Goal: Information Seeking & Learning: Find contact information

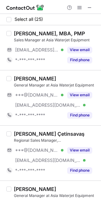
click at [91, 79] on div "Robert Mackenzie" at bounding box center [56, 79] width 84 height 6
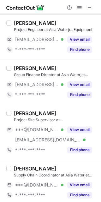
scroll to position [621, 0]
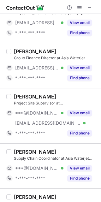
click at [25, 90] on div "MOHD ASHRAWI BIN JAMALUDDIN Project Site Supervisor at Asia Waterjet Equipment …" at bounding box center [50, 115] width 101 height 55
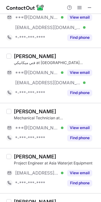
scroll to position [924, 0]
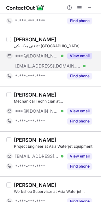
click at [76, 57] on button "View email" at bounding box center [79, 56] width 25 height 6
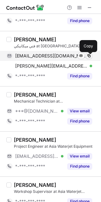
click at [88, 58] on span at bounding box center [89, 55] width 5 height 5
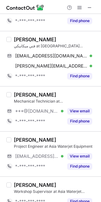
click at [32, 40] on div "Mohammed Alrubeh" at bounding box center [35, 39] width 42 height 6
copy div "Mohammed"
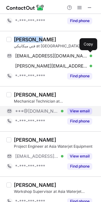
click at [73, 112] on button "View email" at bounding box center [79, 111] width 25 height 6
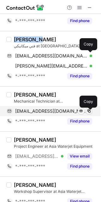
click at [87, 112] on span at bounding box center [89, 111] width 5 height 5
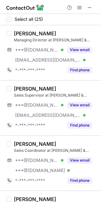
click at [68, 87] on div "[PERSON_NAME]" at bounding box center [56, 89] width 84 height 6
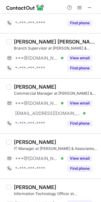
scroll to position [320, 0]
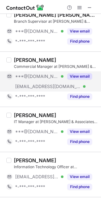
click at [82, 73] on div "View email" at bounding box center [78, 76] width 29 height 10
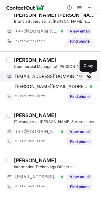
click at [87, 76] on span at bounding box center [89, 76] width 5 height 5
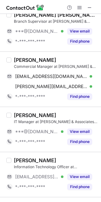
click at [62, 113] on div "[PERSON_NAME]" at bounding box center [56, 115] width 84 height 6
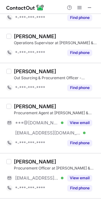
scroll to position [540, 0]
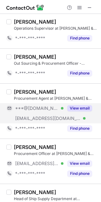
click at [73, 107] on button "View email" at bounding box center [79, 108] width 25 height 6
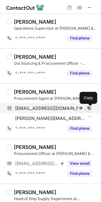
click at [89, 108] on span at bounding box center [89, 108] width 5 height 5
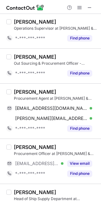
click at [69, 138] on div "Ahmed Ibrahim Elgharbawy Procurement Agent at Faisal M. Higgi & Associates Co. …" at bounding box center [50, 111] width 101 height 55
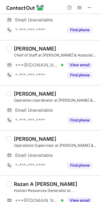
scroll to position [0, 0]
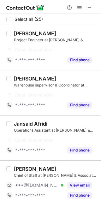
click at [53, 73] on div "IMAM Warsi Warehouse supervisor & Coordinator at Faisal M. Higgi & Associates C…" at bounding box center [50, 92] width 101 height 45
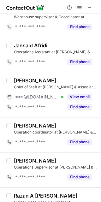
scroll to position [84, 0]
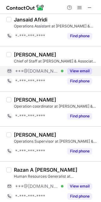
click at [78, 73] on button "View email" at bounding box center [79, 71] width 25 height 6
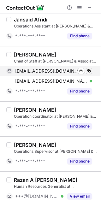
click at [88, 70] on span at bounding box center [89, 71] width 5 height 5
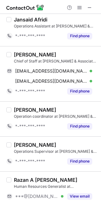
click at [14, 102] on div "Adnan Albeladi Operation coordinator at Faisal M. Higgi & Associates Co. Ltd. *…" at bounding box center [50, 119] width 101 height 35
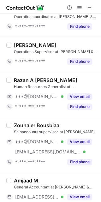
scroll to position [185, 0]
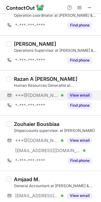
click at [78, 95] on button "View email" at bounding box center [79, 95] width 25 height 6
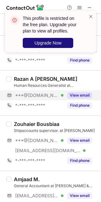
click at [52, 42] on span "Upgrade Now" at bounding box center [47, 42] width 27 height 5
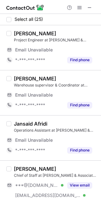
click at [69, 74] on div "IMAM Warsi Warehouse supervisor & Coordinator at Faisal M. Higgi & Associates C…" at bounding box center [50, 92] width 101 height 45
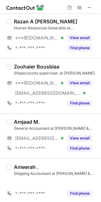
scroll to position [213, 0]
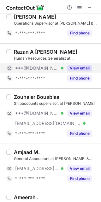
click at [76, 70] on button "View email" at bounding box center [79, 68] width 25 height 6
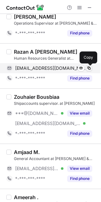
click at [88, 68] on span at bounding box center [89, 68] width 5 height 5
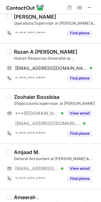
click at [40, 87] on div "Razan A Jan Bifary Human Resources Generalist at Faisal M. Higgi & Associates C…" at bounding box center [50, 65] width 101 height 45
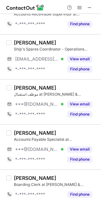
scroll to position [719, 0]
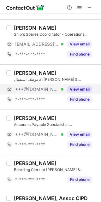
click at [78, 89] on button "View email" at bounding box center [79, 89] width 25 height 6
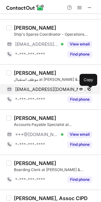
click at [90, 90] on span at bounding box center [89, 89] width 5 height 5
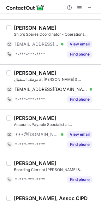
click at [50, 110] on div "Bader Aljohani موظف استقبال at Faisal M. Higgi & Associates Co. Ltd. badraljoha…" at bounding box center [50, 87] width 101 height 45
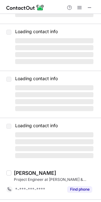
scroll to position [0, 0]
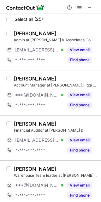
click at [81, 74] on div "Fethi Messaoudi Account Manager at Faisal M,Higgi & Associates Co. Ltd ***@yaho…" at bounding box center [50, 92] width 101 height 45
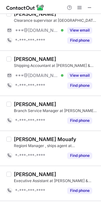
scroll to position [422, 0]
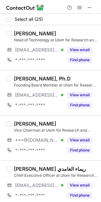
click at [35, 116] on div "ABDULLAH ALMOHWES Vice Chairman at Ulom for Research and Development ***@hotmai…" at bounding box center [50, 137] width 101 height 45
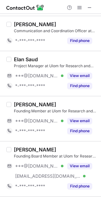
scroll to position [388, 0]
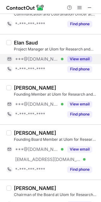
click at [84, 59] on button "View email" at bounding box center [79, 59] width 25 height 6
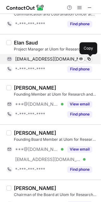
click at [91, 59] on span at bounding box center [89, 59] width 5 height 5
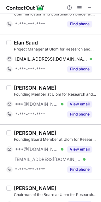
click at [17, 124] on div "Faisal Al-Ghamdi Founding Member at Ulom for Research and Development ***@gmail…" at bounding box center [50, 101] width 101 height 45
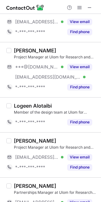
scroll to position [607, 0]
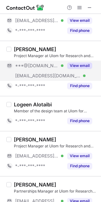
click at [78, 65] on button "View email" at bounding box center [79, 66] width 25 height 6
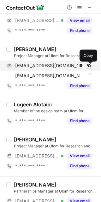
click at [88, 64] on span at bounding box center [89, 65] width 5 height 5
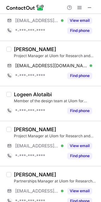
click at [24, 121] on div "Logeen Alotaibi Member of the design team at Ulom for Research and Development …" at bounding box center [50, 103] width 101 height 35
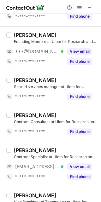
scroll to position [793, 0]
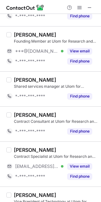
click at [24, 147] on div "Raghad Ghuwaydi Contract Specialist at Ulom for Research and Development ***@li…" at bounding box center [50, 164] width 101 height 45
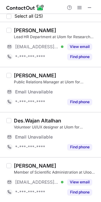
scroll to position [0, 0]
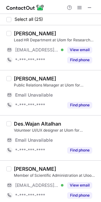
click at [37, 114] on div "Khaled Altayyar Public Relations Manager at Ulom for Research and Development E…" at bounding box center [50, 92] width 101 height 45
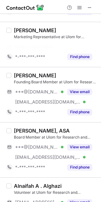
scroll to position [165, 0]
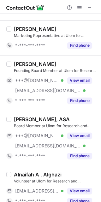
click at [45, 165] on div "Abdullah AlRashoudi, ASA Board Member at Ulom for Research and Development ***@…" at bounding box center [50, 138] width 101 height 55
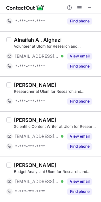
scroll to position [317, 0]
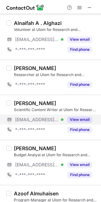
click at [72, 121] on button "View email" at bounding box center [79, 120] width 25 height 6
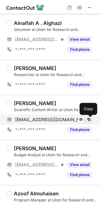
click at [87, 120] on span at bounding box center [89, 119] width 5 height 5
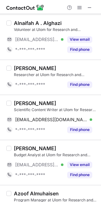
click at [75, 145] on div "Joud Almezaiel Budget Analyst at Ulom for Research and Development ***@linktr.e…" at bounding box center [50, 162] width 101 height 45
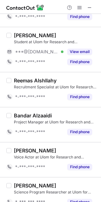
scroll to position [722, 0]
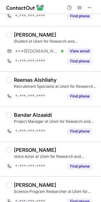
click at [49, 177] on div "Amalia Fatiny Voice Actor at Ulom for Research and Development *-***-***-**** F…" at bounding box center [50, 159] width 101 height 35
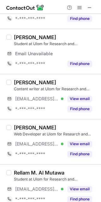
scroll to position [0, 0]
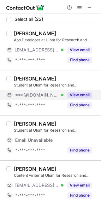
click at [88, 92] on button "View email" at bounding box center [79, 95] width 25 height 6
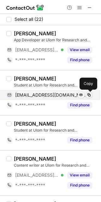
click at [88, 93] on span at bounding box center [89, 95] width 5 height 5
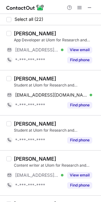
click at [53, 111] on div "Areena Mohammed al sindi Student at Ulom for Research and Development areena112…" at bounding box center [50, 92] width 101 height 45
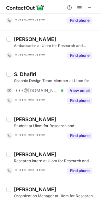
scroll to position [573, 0]
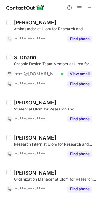
click at [43, 129] on div "Hailah Alshammri Student at Ulom for Research and Development *-***-***-**** Fi…" at bounding box center [50, 111] width 101 height 35
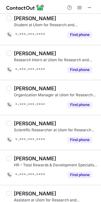
scroll to position [678, 0]
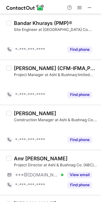
scroll to position [307, 0]
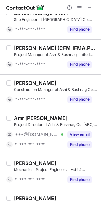
click at [46, 58] on div "Project Manager at Ashi & Bushnaq limited company" at bounding box center [56, 55] width 84 height 6
click at [52, 70] on div "[PERSON_NAME] (CFM-IFMA,PMP-PMI,RMP-PMI) Project Manager at Ashi & Bushnaq limi…" at bounding box center [50, 57] width 101 height 35
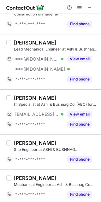
scroll to position [560, 0]
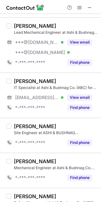
click at [31, 122] on div "Mozamel Hassona Site Engineer at ASHI & BUSHNAG CO.LTD *-***-***-**** Find phone" at bounding box center [50, 135] width 101 height 35
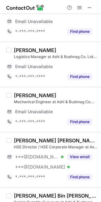
scroll to position [0, 0]
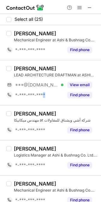
click at [45, 103] on div "Mohd Salman LEAD ARCHITECTURE DRAFTMAN at ASHI AND BUSHNAG Co. FOR CONTRACTING …" at bounding box center [50, 82] width 101 height 45
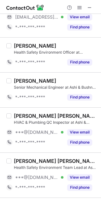
scroll to position [371, 0]
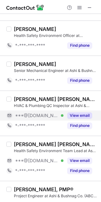
click at [79, 117] on button "View email" at bounding box center [79, 116] width 25 height 6
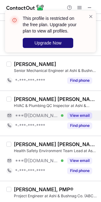
click at [49, 41] on span "Upgrade Now" at bounding box center [47, 42] width 27 height 5
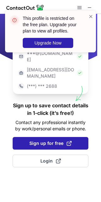
click at [50, 140] on span "Sign up for free" at bounding box center [50, 143] width 42 height 6
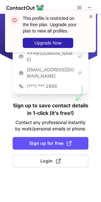
click at [91, 16] on span at bounding box center [91, 16] width 5 height 6
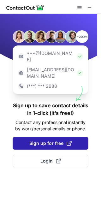
click at [36, 140] on span "Sign up for free" at bounding box center [50, 143] width 42 height 6
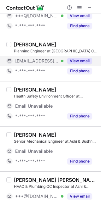
scroll to position [380, 0]
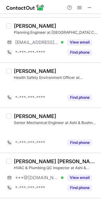
click at [63, 112] on div "Mostafa Ibrahim Senior Mechanical Engineer at Ashi & Bushnag Co. (ABC) for Cont…" at bounding box center [50, 130] width 101 height 45
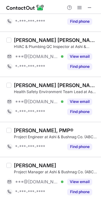
scroll to position [447, 0]
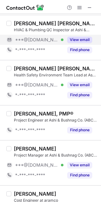
click at [76, 41] on button "View email" at bounding box center [79, 40] width 25 height 6
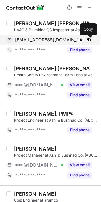
click at [89, 40] on span at bounding box center [89, 39] width 5 height 5
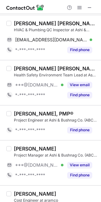
click at [41, 25] on div "H. M. Mubashar Saleem" at bounding box center [56, 23] width 84 height 6
copy div "Mubashar"
click at [62, 111] on div "Talal Murad, PMP® Project Engineer at Ashi & Bushnag Co. (ABC) for Contracting …" at bounding box center [50, 122] width 101 height 35
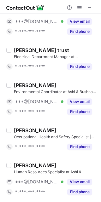
scroll to position [814, 0]
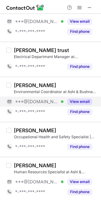
click at [83, 102] on button "View email" at bounding box center [79, 102] width 25 height 6
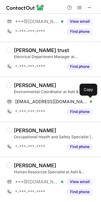
click at [90, 99] on span at bounding box center [89, 101] width 5 height 5
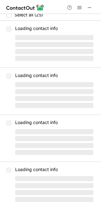
scroll to position [0, 0]
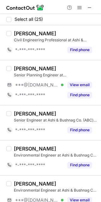
click at [67, 107] on div "Abdullah Atef Senior Engineer at Ashi & Bushnag Co. (ABC) for Contracting ✪ *-*…" at bounding box center [50, 122] width 101 height 35
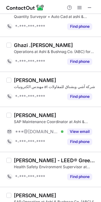
scroll to position [236, 0]
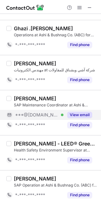
click at [79, 116] on button "View email" at bounding box center [79, 115] width 25 height 6
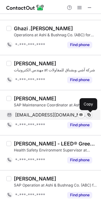
click at [87, 114] on span at bounding box center [89, 115] width 5 height 5
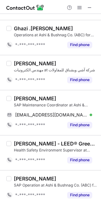
click at [46, 131] on div "Nawaf Alsubhi SAP Maintenance Coordinator at Ashi & Bushnag Co. (ABC) for Contr…" at bounding box center [50, 112] width 101 height 45
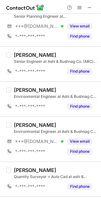
scroll to position [0, 0]
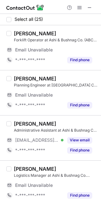
click at [32, 114] on div "Mohammed Sabr Planning Engineer at Ashi & Bushnag Co. (ABC) for Contracting ✪ E…" at bounding box center [50, 92] width 101 height 45
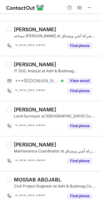
scroll to position [472, 0]
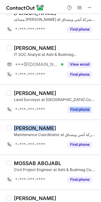
click at [47, 121] on div "Select all (25) Aman ullah HSE officer at Ashi & Bushnag Co. (ABC) for Contract…" at bounding box center [50, 17] width 101 height 950
click at [48, 121] on div "Sohaib Alghanmi Maintenance Coordinator at شركة آشي وبشناق للمقاولات *-***-***-…" at bounding box center [50, 137] width 101 height 35
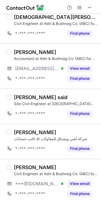
scroll to position [764, 0]
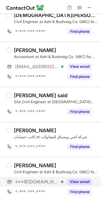
click at [76, 178] on div "View email" at bounding box center [78, 182] width 29 height 10
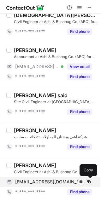
click at [87, 182] on span at bounding box center [89, 182] width 5 height 5
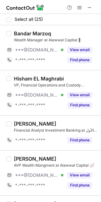
click at [40, 115] on div "Hisham EL Maghrabi VP, Financial Operations and Custody Department at Alawwal C…" at bounding box center [50, 92] width 101 height 45
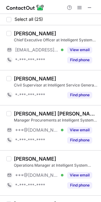
click at [51, 107] on div "[PERSON_NAME] [PERSON_NAME] Manager Procurements at Intelligent System Gen Cont…" at bounding box center [50, 127] width 101 height 45
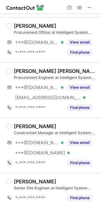
scroll to position [270, 0]
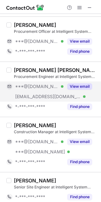
click at [77, 83] on div "View email" at bounding box center [78, 87] width 29 height 10
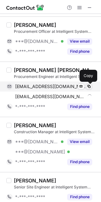
click at [88, 85] on span at bounding box center [89, 86] width 5 height 5
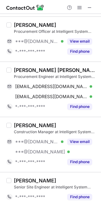
click at [29, 66] on div "[PERSON_NAME] [PERSON_NAME] Procurement Engineer at Intelligent System General …" at bounding box center [50, 89] width 101 height 55
click at [27, 71] on div "[PERSON_NAME] [PERSON_NAME]" at bounding box center [56, 70] width 84 height 6
click at [28, 71] on div "[PERSON_NAME] [PERSON_NAME]" at bounding box center [56, 70] width 84 height 6
copy div "[DEMOGRAPHIC_DATA]"
click at [59, 117] on div "[PERSON_NAME] [PERSON_NAME] Procurement Engineer at Intelligent System General …" at bounding box center [50, 89] width 101 height 55
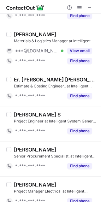
scroll to position [573, 0]
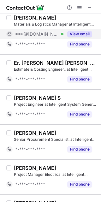
click at [73, 33] on button "View email" at bounding box center [79, 34] width 25 height 6
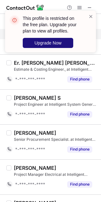
click at [43, 41] on span "Upgrade Now" at bounding box center [47, 42] width 27 height 5
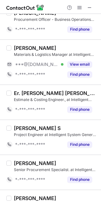
scroll to position [540, 0]
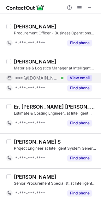
click at [83, 79] on button "View email" at bounding box center [79, 78] width 25 height 6
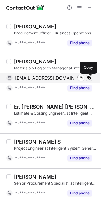
click at [88, 78] on span at bounding box center [89, 78] width 5 height 5
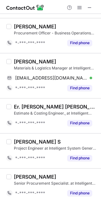
click at [47, 95] on div "[PERSON_NAME] Materials & Logistics Manager at Intelligent System General Contr…" at bounding box center [50, 75] width 101 height 45
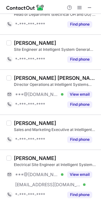
scroll to position [855, 0]
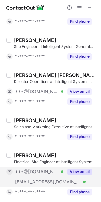
click at [71, 169] on button "View email" at bounding box center [79, 172] width 25 height 6
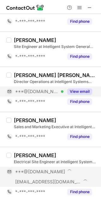
click at [79, 88] on div "View email" at bounding box center [78, 92] width 29 height 10
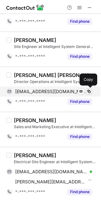
click at [90, 89] on span at bounding box center [89, 91] width 5 height 5
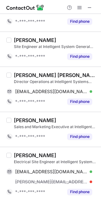
click at [20, 70] on div "[PERSON_NAME] [PERSON_NAME] Director Operations at Intelligent Systems General …" at bounding box center [50, 89] width 101 height 45
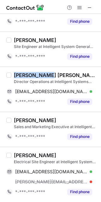
drag, startPoint x: 50, startPoint y: 74, endPoint x: 14, endPoint y: 74, distance: 36.4
click at [14, 74] on div "[PERSON_NAME] [PERSON_NAME]" at bounding box center [56, 75] width 84 height 6
copy div "[PERSON_NAME]"
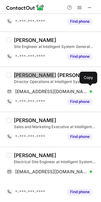
scroll to position [845, 0]
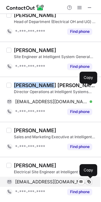
click at [88, 182] on span at bounding box center [89, 182] width 5 height 5
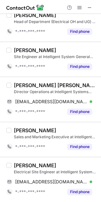
click at [20, 165] on div "[PERSON_NAME]" at bounding box center [35, 166] width 42 height 6
copy div "[PERSON_NAME]"
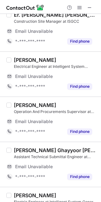
scroll to position [0, 0]
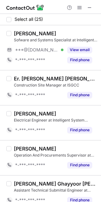
click at [48, 103] on div "Er. [PERSON_NAME] [PERSON_NAME] Construction Site Manager at ISGCC *-***-***-**…" at bounding box center [50, 87] width 101 height 35
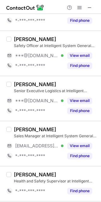
scroll to position [523, 0]
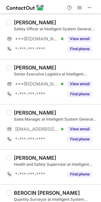
click at [50, 108] on div "[PERSON_NAME] Sales Manager at Intelligent System General Contracting Company […" at bounding box center [50, 126] width 101 height 45
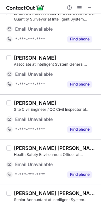
scroll to position [0, 0]
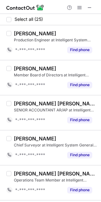
click at [37, 95] on div "[PERSON_NAME] Member Board of Directors at Intelligent System General Contracti…" at bounding box center [50, 77] width 101 height 35
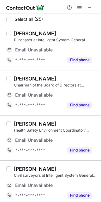
click at [54, 69] on div "[PERSON_NAME] Purchaser at Intelligent System General Contracting Company Email…" at bounding box center [50, 47] width 101 height 45
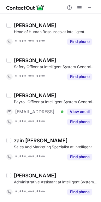
scroll to position [733, 0]
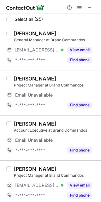
click at [74, 76] on div "[PERSON_NAME]" at bounding box center [56, 79] width 84 height 6
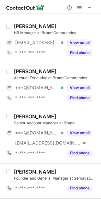
scroll to position [320, 0]
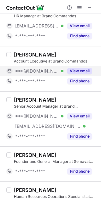
click at [84, 68] on div "View email" at bounding box center [78, 71] width 29 height 10
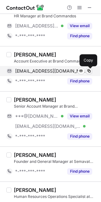
click at [90, 70] on span at bounding box center [89, 71] width 5 height 5
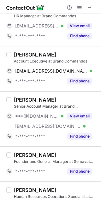
click at [24, 53] on div "[PERSON_NAME]" at bounding box center [35, 55] width 42 height 6
copy div "Faisal"
click at [40, 98] on div "[PERSON_NAME]" at bounding box center [35, 100] width 42 height 6
click at [40, 94] on div "[PERSON_NAME] Senior Account Manager at Brand Commandos ***@[DOMAIN_NAME] Verif…" at bounding box center [50, 118] width 101 height 55
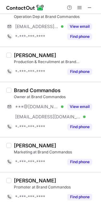
scroll to position [936, 0]
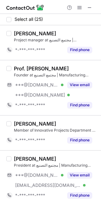
click at [46, 115] on div "Prof. [PERSON_NAME] Founder at مجتمع التصنيع | Manufacturing Community ***@[DOM…" at bounding box center [50, 87] width 101 height 55
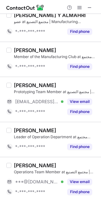
scroll to position [794, 0]
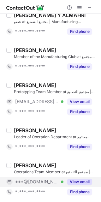
click at [76, 178] on div "View email" at bounding box center [78, 182] width 29 height 10
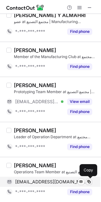
click at [87, 181] on span at bounding box center [89, 182] width 5 height 5
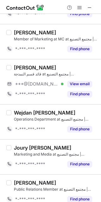
scroll to position [550, 0]
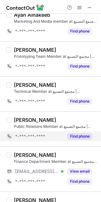
scroll to position [0, 0]
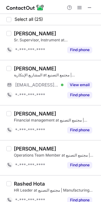
click at [44, 103] on div "Rana Almisbahi المشاريع الإبتكارية at مجتمع التصنيع | Manufacturing Community […" at bounding box center [50, 82] width 101 height 45
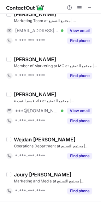
scroll to position [523, 0]
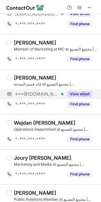
click at [84, 94] on div "View email" at bounding box center [78, 94] width 29 height 10
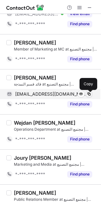
click at [90, 93] on span at bounding box center [89, 94] width 5 height 5
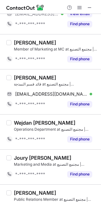
click at [23, 77] on div "[PERSON_NAME]" at bounding box center [35, 78] width 42 height 6
click at [23, 77] on div "Yousef Baabdullah" at bounding box center [35, 78] width 42 height 6
copy div "Yousef"
click at [32, 148] on div "Wejdan Al bogami Operations Department at مجتمع التصنيع | Manufacturing Communi…" at bounding box center [50, 132] width 101 height 35
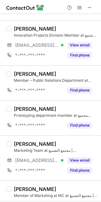
scroll to position [0, 0]
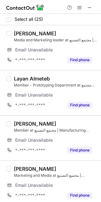
click at [58, 77] on div "Layan Almeteb" at bounding box center [56, 79] width 84 height 6
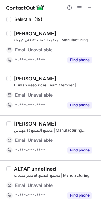
click at [58, 69] on div "سامي الجهني فني كهرباء at مجتمع التصنيع | Manufacturing Community Email Unavail…" at bounding box center [50, 47] width 101 height 45
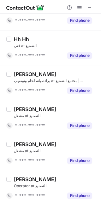
scroll to position [492, 0]
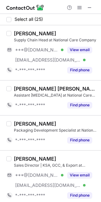
click at [73, 84] on div "Bader Saeed Alzahrani Assistant Laboratory Technician at National Care Company …" at bounding box center [50, 97] width 101 height 35
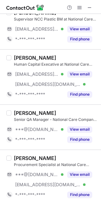
scroll to position [202, 0]
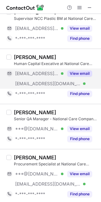
click at [76, 75] on button "View email" at bounding box center [79, 74] width 25 height 6
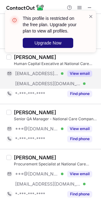
click at [45, 41] on span "Upgrade Now" at bounding box center [47, 42] width 27 height 5
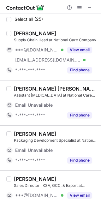
click at [69, 87] on div "Bader Saeed Alzahrani" at bounding box center [56, 89] width 84 height 6
click at [76, 85] on div "Bader Saeed Alzahrani Assistant Laboratory Technician at National Care Company …" at bounding box center [50, 102] width 101 height 45
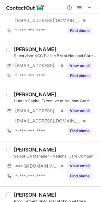
scroll to position [182, 0]
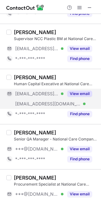
click at [78, 93] on button "View email" at bounding box center [79, 94] width 25 height 6
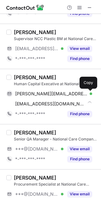
click at [88, 95] on span at bounding box center [89, 93] width 5 height 5
click at [24, 78] on div "Abdullah Almejna" at bounding box center [35, 77] width 42 height 6
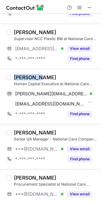
click at [24, 78] on div "Abdullah Almejna" at bounding box center [35, 77] width 42 height 6
copy div "Abdullah"
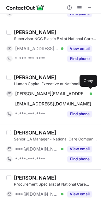
click at [74, 126] on div "Mohamed Adel Senior QA Manager - National Care Company (NCC) - SIDCO at Nationa…" at bounding box center [50, 146] width 101 height 45
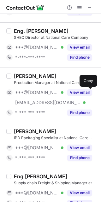
scroll to position [401, 0]
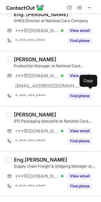
drag, startPoint x: 73, startPoint y: 131, endPoint x: 68, endPoint y: 149, distance: 18.0
click at [68, 149] on div "Bilal Aljelwah IPD Packaging Specialist at National Care Company ***@hotmail.co…" at bounding box center [50, 128] width 101 height 45
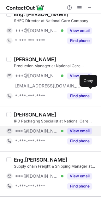
click at [80, 131] on button "View email" at bounding box center [79, 131] width 25 height 6
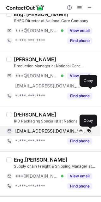
click at [90, 130] on span at bounding box center [89, 131] width 5 height 5
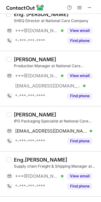
click at [41, 152] on div "Eng.Hassan Al Heliel Supply chain Freight & Shipping Manager at National Care C…" at bounding box center [50, 174] width 101 height 45
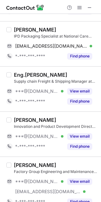
scroll to position [503, 0]
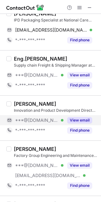
click at [76, 121] on button "View email" at bounding box center [79, 120] width 25 height 6
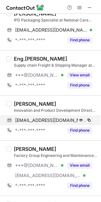
click at [90, 116] on div "heshameissa77@gmail.com Verified Send email Copy" at bounding box center [49, 120] width 86 height 10
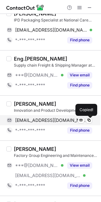
click at [90, 118] on div "heshameissa77@gmail.com Verified Send email Copied!" at bounding box center [49, 120] width 86 height 10
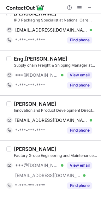
click at [26, 102] on div "Hesham Eissa" at bounding box center [35, 104] width 42 height 6
copy div "Hesham"
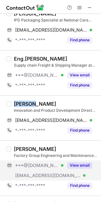
click at [91, 165] on button "View email" at bounding box center [79, 166] width 25 height 6
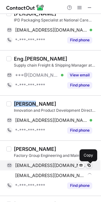
click at [89, 165] on span at bounding box center [89, 165] width 5 height 5
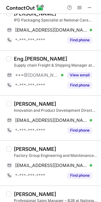
click at [88, 149] on div "Issa Masa'deh" at bounding box center [56, 149] width 84 height 6
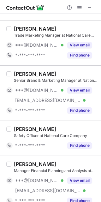
scroll to position [840, 0]
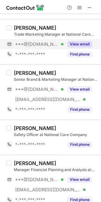
click at [79, 43] on button "View email" at bounding box center [79, 44] width 25 height 6
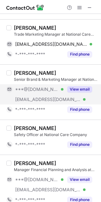
click at [77, 88] on div "View email" at bounding box center [78, 89] width 29 height 10
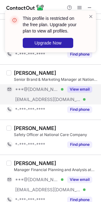
click at [88, 15] on div "This profile is restricted on the free plan. Upgrade your plan to view all prof…" at bounding box center [48, 31] width 81 height 37
click at [90, 15] on span at bounding box center [91, 16] width 5 height 6
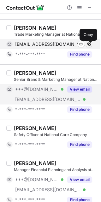
click at [89, 45] on span at bounding box center [89, 44] width 5 height 5
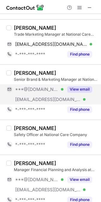
click at [24, 28] on div "Sheeraz Ali" at bounding box center [35, 28] width 42 height 6
copy div "Sheeraz"
click at [78, 90] on button "View email" at bounding box center [79, 89] width 25 height 6
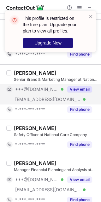
click at [44, 43] on span "Upgrade Now" at bounding box center [47, 42] width 27 height 5
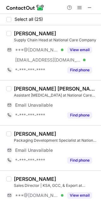
click at [76, 87] on div "Bader Saeed Alzahrani" at bounding box center [56, 89] width 84 height 6
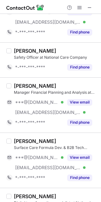
scroll to position [887, 0]
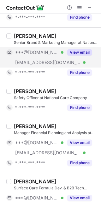
click at [86, 49] on div "View email" at bounding box center [78, 52] width 29 height 10
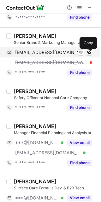
click at [87, 53] on span at bounding box center [89, 52] width 5 height 5
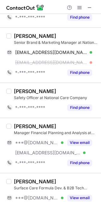
click at [22, 37] on div "Khadijah B." at bounding box center [35, 36] width 42 height 6
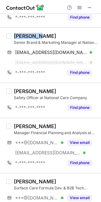
click at [22, 37] on div "Khadijah B." at bounding box center [35, 36] width 42 height 6
copy div "Khadijah"
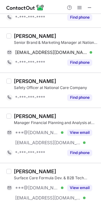
click at [90, 111] on div "Meekal Ali Manager Financial Planning and Analysis at National Care Company ***…" at bounding box center [50, 135] width 101 height 55
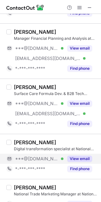
scroll to position [986, 0]
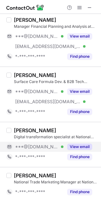
click at [78, 148] on button "View email" at bounding box center [79, 147] width 25 height 6
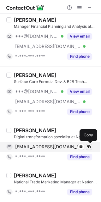
click at [89, 147] on span at bounding box center [89, 147] width 5 height 5
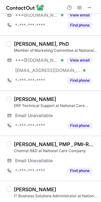
scroll to position [0, 0]
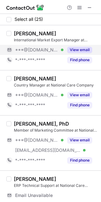
click at [83, 52] on button "View email" at bounding box center [79, 50] width 25 height 6
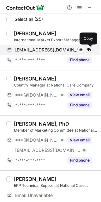
click at [88, 48] on span at bounding box center [89, 49] width 5 height 5
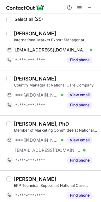
click at [85, 73] on div "Aamir Shahzad Country Manager at National Care Company ***@gmail.com Verified V…" at bounding box center [50, 92] width 101 height 45
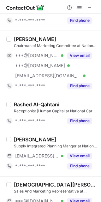
scroll to position [489, 0]
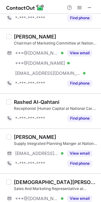
click at [56, 93] on div "Abdulmohsen AlMoosa Chairman of Marketing Committee at National Care Company **…" at bounding box center [50, 60] width 101 height 65
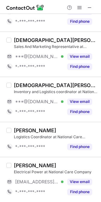
scroll to position [641, 0]
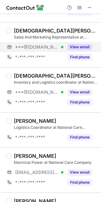
click at [76, 46] on button "View email" at bounding box center [79, 47] width 25 height 6
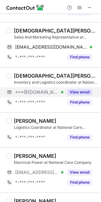
click at [74, 93] on button "View email" at bounding box center [79, 92] width 25 height 6
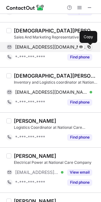
click at [87, 47] on span at bounding box center [89, 47] width 5 height 5
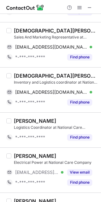
click at [27, 33] on div "MUHAMMED ANSARI" at bounding box center [56, 31] width 84 height 6
copy div "MUHAMMED"
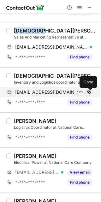
click at [91, 92] on span at bounding box center [89, 92] width 5 height 5
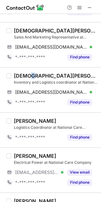
click at [34, 74] on div "Mohammed O. Bamashmous" at bounding box center [56, 76] width 84 height 6
click at [22, 146] on div "Nawaf Alzahrani Logistics Coordinator at National Care Company *-***-***-**** F…" at bounding box center [50, 130] width 101 height 35
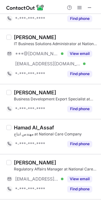
scroll to position [0, 0]
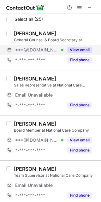
click at [89, 49] on button "View email" at bounding box center [79, 50] width 25 height 6
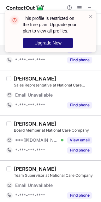
click at [42, 39] on button "Upgrade Now" at bounding box center [48, 43] width 51 height 10
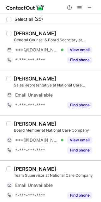
click at [86, 41] on div "General Counsel & Board Secretary at National Care Company" at bounding box center [56, 40] width 84 height 6
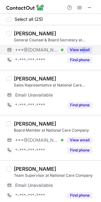
click at [84, 45] on div "View email" at bounding box center [78, 50] width 29 height 10
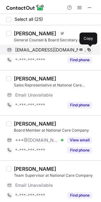
click at [90, 50] on span at bounding box center [89, 49] width 5 height 5
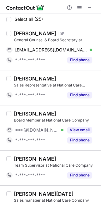
click at [18, 32] on div "Faisal M Alwazzab" at bounding box center [35, 33] width 42 height 6
copy div "Faisal"
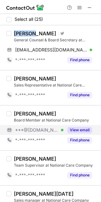
click at [85, 132] on button "View email" at bounding box center [79, 130] width 25 height 6
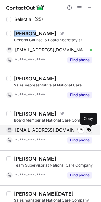
click at [88, 128] on span at bounding box center [89, 130] width 5 height 5
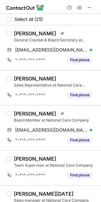
click at [27, 113] on div "Dr. Obaid Alabdali" at bounding box center [35, 114] width 42 height 6
click at [28, 113] on div "Dr. Obaid Alabdali" at bounding box center [35, 114] width 42 height 6
copy div "Obaid"
click at [44, 151] on div "IBRAHEM HABASSAH Team Supervisor at National Care Company *-***-***-**** Find p…" at bounding box center [50, 168] width 101 height 35
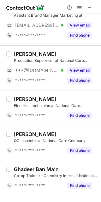
scroll to position [573, 0]
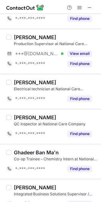
click at [41, 109] on div "Mohammed Khamis Electrical technician at National Care Company *-***-***-**** F…" at bounding box center [50, 91] width 101 height 35
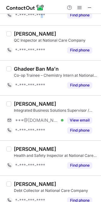
scroll to position [658, 0]
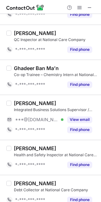
click at [54, 102] on div "Murtaza Khan Integrated Business Solutions Supervisor / Oracle Fusion SCM Consu…" at bounding box center [50, 117] width 101 height 45
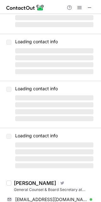
scroll to position [36, 0]
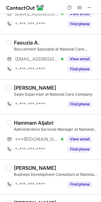
click at [40, 77] on div "Faouzia A. Recruitment Specialist at National Care Company ***@ncc.com Verified…" at bounding box center [50, 56] width 101 height 45
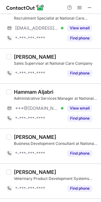
scroll to position [67, 0]
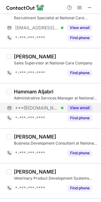
click at [72, 107] on button "View email" at bounding box center [79, 108] width 25 height 6
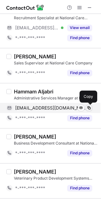
click at [90, 109] on span at bounding box center [89, 108] width 5 height 5
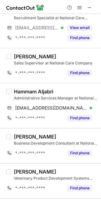
click at [23, 91] on div "Hammam Aljabri" at bounding box center [34, 92] width 40 height 6
copy div "Hammam"
click at [50, 127] on div "Hammam Aljabri Administrative Services Manager at National Care Company h.aljab…" at bounding box center [50, 105] width 101 height 45
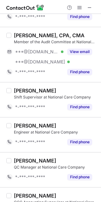
scroll to position [320, 0]
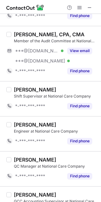
click at [24, 148] on div "Hamad Alassaf Engineer at National Care Company *-***-***-**** Find phone" at bounding box center [50, 133] width 101 height 35
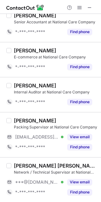
scroll to position [814, 0]
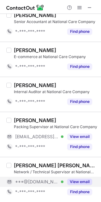
click at [80, 183] on button "View email" at bounding box center [79, 182] width 25 height 6
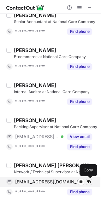
click at [90, 182] on span at bounding box center [89, 182] width 5 height 5
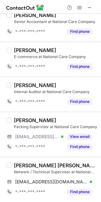
click at [27, 165] on div "Archie Martinez Bagadiong" at bounding box center [56, 166] width 84 height 6
copy div "Archie"
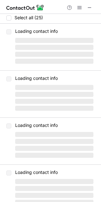
scroll to position [0, 0]
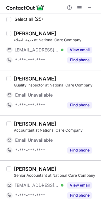
click at [57, 115] on div "Sara Al-Naimi Accountant at National Care Company Email Unavailable Email addre…" at bounding box center [50, 137] width 101 height 45
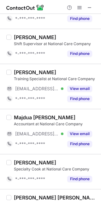
scroll to position [794, 0]
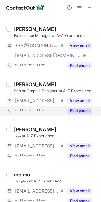
scroll to position [528, 0]
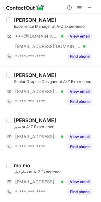
click at [31, 71] on div "[PERSON_NAME] Senior Graphic Designer at A-Z Experience [EMAIL_ADDRESS][DOMAIN_…" at bounding box center [50, 89] width 101 height 45
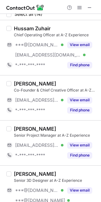
scroll to position [0, 0]
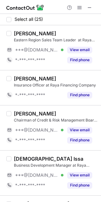
click at [85, 73] on div "[PERSON_NAME] Insurance Officer at Raya Financing Company *-***-***-**** Find p…" at bounding box center [50, 87] width 101 height 35
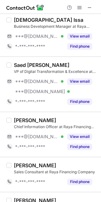
scroll to position [152, 0]
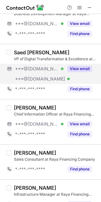
click at [81, 64] on div "View email" at bounding box center [78, 69] width 29 height 10
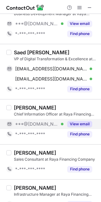
click at [80, 123] on button "View email" at bounding box center [79, 124] width 25 height 6
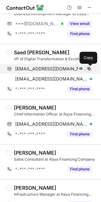
click at [90, 70] on span at bounding box center [89, 68] width 5 height 5
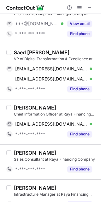
click at [19, 53] on div "Saed [PERSON_NAME]" at bounding box center [42, 52] width 56 height 6
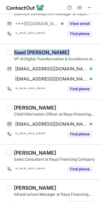
click at [19, 53] on div "Saed [PERSON_NAME]" at bounding box center [42, 52] width 56 height 6
click at [19, 52] on div "Saed [PERSON_NAME]" at bounding box center [42, 52] width 56 height 6
copy div "Saed [PERSON_NAME]"
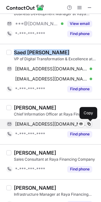
click at [89, 123] on span at bounding box center [89, 124] width 5 height 5
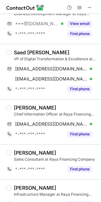
click at [28, 109] on div "[PERSON_NAME]" at bounding box center [35, 108] width 42 height 6
copy div "[PERSON_NAME]"
click at [40, 101] on div "[PERSON_NAME] Chief Information Officer at Raya Financing Company [EMAIL_ADDRES…" at bounding box center [50, 121] width 101 height 45
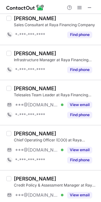
scroll to position [304, 0]
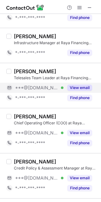
click at [71, 88] on button "View email" at bounding box center [79, 88] width 25 height 6
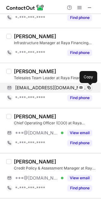
click at [91, 87] on span at bounding box center [89, 87] width 5 height 5
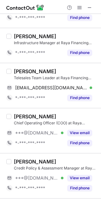
click at [64, 116] on div "[PERSON_NAME]" at bounding box center [56, 117] width 84 height 6
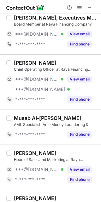
scroll to position [590, 0]
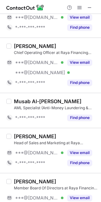
click at [73, 58] on div "[PERSON_NAME] Chief Operating Officer at Raya Financing Company ***@[DOMAIN_NAM…" at bounding box center [54, 65] width 86 height 45
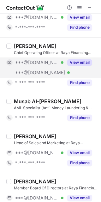
click at [75, 64] on button "View email" at bounding box center [79, 62] width 25 height 6
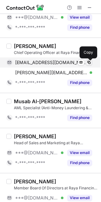
click at [87, 64] on span at bounding box center [89, 62] width 5 height 5
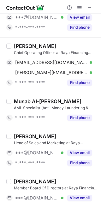
click at [34, 44] on div "[PERSON_NAME] Chief Operating Officer at Raya Financing Company [EMAIL_ADDRESS]…" at bounding box center [50, 65] width 101 height 55
copy div "[PERSON_NAME]"
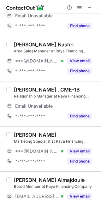
scroll to position [0, 0]
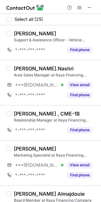
click at [54, 66] on div "[PERSON_NAME].Nashri" at bounding box center [56, 68] width 84 height 6
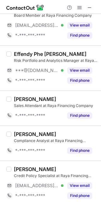
scroll to position [202, 0]
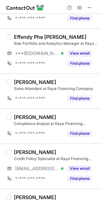
click at [67, 114] on div "[PERSON_NAME] Compliance Analyst at Raya Financing Company *-***-***-**** Find …" at bounding box center [50, 126] width 101 height 35
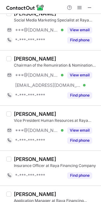
scroll to position [405, 0]
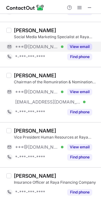
click at [71, 47] on button "View email" at bounding box center [79, 47] width 25 height 6
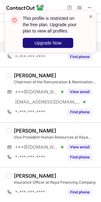
click at [59, 42] on span "Upgrade Now" at bounding box center [47, 42] width 27 height 5
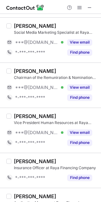
scroll to position [380, 0]
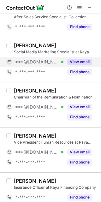
click at [77, 59] on div "View email" at bounding box center [78, 62] width 29 height 10
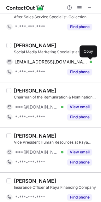
click at [89, 61] on span at bounding box center [89, 61] width 5 height 5
click at [76, 87] on div "[PERSON_NAME] Chairman of the Remuniration & Nomination Committee at Raya Finan…" at bounding box center [50, 104] width 101 height 45
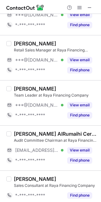
scroll to position [649, 0]
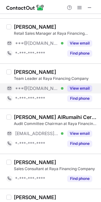
click at [78, 89] on button "View email" at bounding box center [79, 88] width 25 height 6
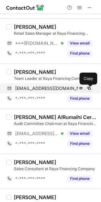
click at [87, 89] on span at bounding box center [89, 88] width 5 height 5
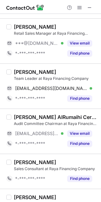
click at [31, 73] on div "[PERSON_NAME]" at bounding box center [35, 72] width 42 height 6
copy div "Suliman"
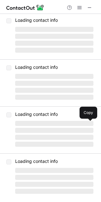
scroll to position [0, 0]
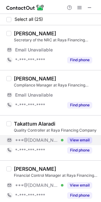
click at [78, 140] on button "View email" at bounding box center [79, 140] width 25 height 6
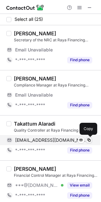
click at [88, 141] on span at bounding box center [89, 140] width 5 height 5
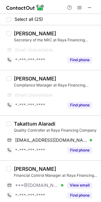
click at [24, 126] on div "Takattum Alaradi" at bounding box center [34, 124] width 41 height 6
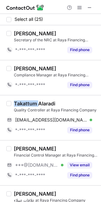
copy div "Takattum"
click at [60, 139] on div "Takattum Alaradi Quality Controller at Raya Financing Company [EMAIL_ADDRESS][D…" at bounding box center [50, 117] width 101 height 45
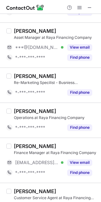
scroll to position [253, 0]
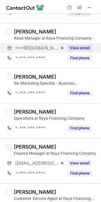
click at [75, 45] on div "View email" at bounding box center [78, 48] width 29 height 10
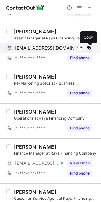
click at [88, 48] on span at bounding box center [89, 48] width 5 height 5
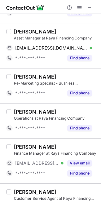
click at [62, 146] on div "[PERSON_NAME]" at bounding box center [56, 147] width 84 height 6
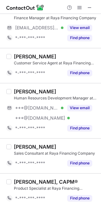
scroll to position [388, 0]
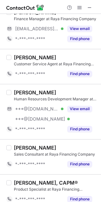
click at [49, 141] on div "[PERSON_NAME] Sales Consultant at Raya Financing Company *-***-***-**** Find ph…" at bounding box center [50, 156] width 101 height 35
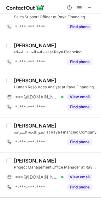
scroll to position [658, 0]
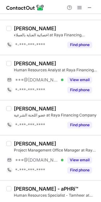
click at [80, 65] on div "[PERSON_NAME]" at bounding box center [56, 63] width 84 height 6
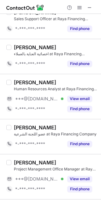
scroll to position [624, 0]
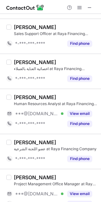
click at [80, 99] on div "[PERSON_NAME]" at bounding box center [56, 97] width 84 height 6
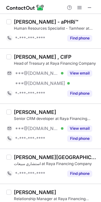
scroll to position [827, 0]
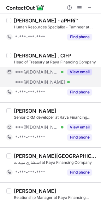
click at [69, 73] on button "View email" at bounding box center [79, 72] width 25 height 6
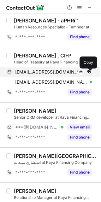
click at [87, 72] on span at bounding box center [89, 72] width 5 height 5
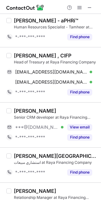
click at [17, 57] on div "[PERSON_NAME] , CIFP" at bounding box center [43, 56] width 58 height 6
copy div "[PERSON_NAME]"
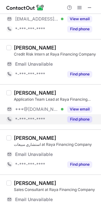
scroll to position [0, 0]
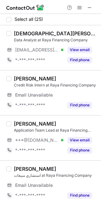
click at [70, 69] on div "[PERSON_NAME] Data Analyst at Raya Financing Company [EMAIL_ADDRESS][DOMAIN_NAM…" at bounding box center [50, 47] width 101 height 45
click at [84, 78] on div "[PERSON_NAME]" at bounding box center [56, 79] width 84 height 6
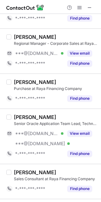
scroll to position [209, 0]
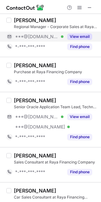
click at [72, 39] on button "View email" at bounding box center [79, 37] width 25 height 6
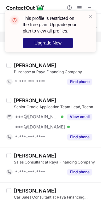
click at [64, 39] on button "Upgrade Now" at bounding box center [48, 43] width 51 height 10
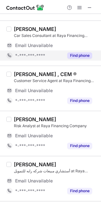
scroll to position [337, 0]
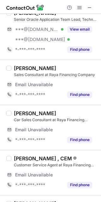
click at [65, 65] on div "[PERSON_NAME] Sales Consultant at Raya Financing Company Email Unavailable Emai…" at bounding box center [50, 82] width 101 height 45
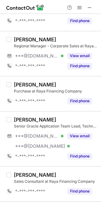
scroll to position [179, 0]
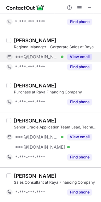
click at [74, 58] on button "View email" at bounding box center [79, 57] width 25 height 6
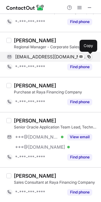
click at [89, 57] on span at bounding box center [89, 56] width 5 height 5
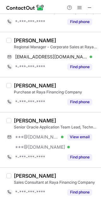
click at [22, 40] on div "[PERSON_NAME]" at bounding box center [35, 40] width 42 height 6
copy div "[PERSON_NAME]"
click at [41, 114] on div "Louay Jomah Senior Oracle Application Team Lead, Techno Functional Consultant, …" at bounding box center [50, 139] width 101 height 55
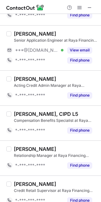
scroll to position [584, 0]
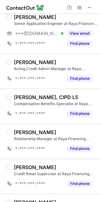
click at [52, 128] on div "Hamza Almajid Relationship Manager at Raya Financing Company *-***-***-**** Fin…" at bounding box center [50, 141] width 101 height 35
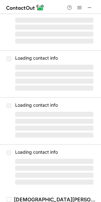
scroll to position [0, 0]
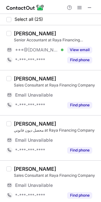
click at [70, 79] on div "خالد ال شمله" at bounding box center [56, 79] width 84 height 6
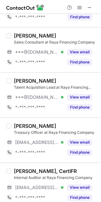
scroll to position [351, 0]
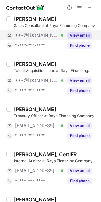
click at [77, 37] on button "View email" at bounding box center [79, 35] width 25 height 6
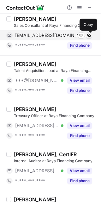
click at [88, 34] on span at bounding box center [89, 35] width 5 height 5
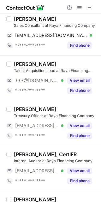
click at [72, 108] on div "Raghad Alnasser" at bounding box center [56, 109] width 84 height 6
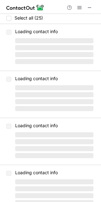
scroll to position [0, 0]
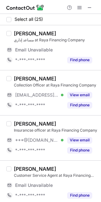
click at [77, 75] on div "Ali Al-Ghamdi Collection Officer at Raya Financing Company ***@outlook.sa Verif…" at bounding box center [50, 92] width 101 height 45
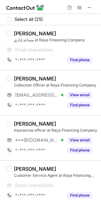
click at [68, 79] on div "Ali Al-Ghamdi" at bounding box center [56, 79] width 84 height 6
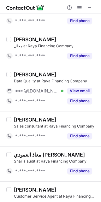
scroll to position [607, 0]
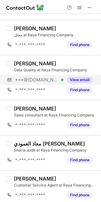
click at [77, 83] on button "View email" at bounding box center [79, 80] width 25 height 6
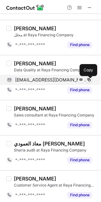
click at [89, 83] on span at bounding box center [89, 79] width 5 height 5
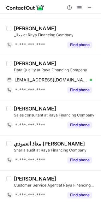
click at [29, 100] on div "Yazeed Alqahtani Data Quality at Raya Financing Company yzeeedali@gmail.com Ver…" at bounding box center [50, 77] width 101 height 45
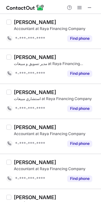
scroll to position [0, 0]
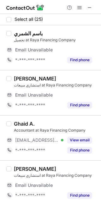
click at [63, 74] on div "Abdulrahman Jizani استشاري مبيعات at Raya Financing Company Email Unavailable E…" at bounding box center [50, 92] width 101 height 45
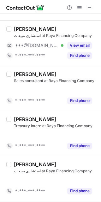
scroll to position [165, 0]
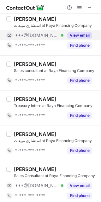
click at [75, 37] on button "View email" at bounding box center [79, 35] width 25 height 6
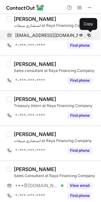
click at [87, 34] on span at bounding box center [89, 35] width 5 height 5
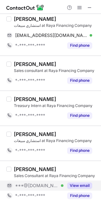
click at [83, 184] on button "View email" at bounding box center [79, 186] width 25 height 6
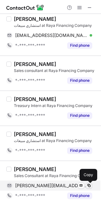
click at [88, 187] on span at bounding box center [89, 185] width 5 height 5
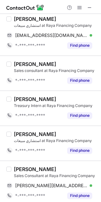
click at [18, 164] on div "Malek Alkhalifah Sales Consultant at Raya Financing Company malek.zuhair@hotmai…" at bounding box center [50, 183] width 101 height 45
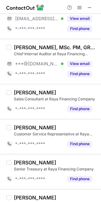
scroll to position [570, 0]
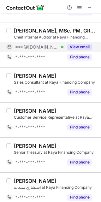
click at [72, 46] on button "View email" at bounding box center [79, 47] width 25 height 6
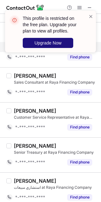
click at [64, 43] on button "Upgrade Now" at bounding box center [48, 43] width 51 height 10
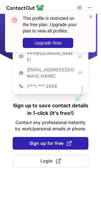
click at [47, 140] on span "Sign up for free" at bounding box center [50, 143] width 42 height 6
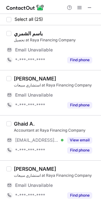
scroll to position [675, 0]
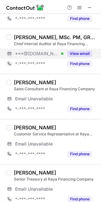
click at [74, 55] on button "View email" at bounding box center [79, 54] width 25 height 6
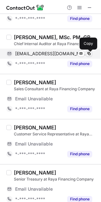
click at [89, 54] on span at bounding box center [89, 53] width 5 height 5
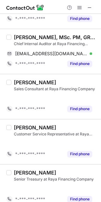
scroll to position [563, 0]
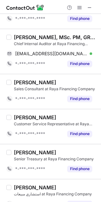
click at [24, 74] on div "Ahmed Alomair, MSc. PM, GRCP, GRCA, GRCO Chief Internal Auditor at Raya Financi…" at bounding box center [50, 51] width 101 height 45
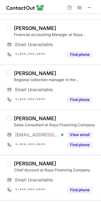
scroll to position [0, 0]
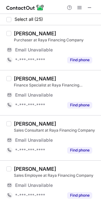
click at [53, 65] on div "Jocel De Guia Purchaser at Raya Financing Company Email Unavailable Email addre…" at bounding box center [50, 47] width 101 height 45
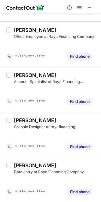
scroll to position [69, 0]
